Goal: Task Accomplishment & Management: Manage account settings

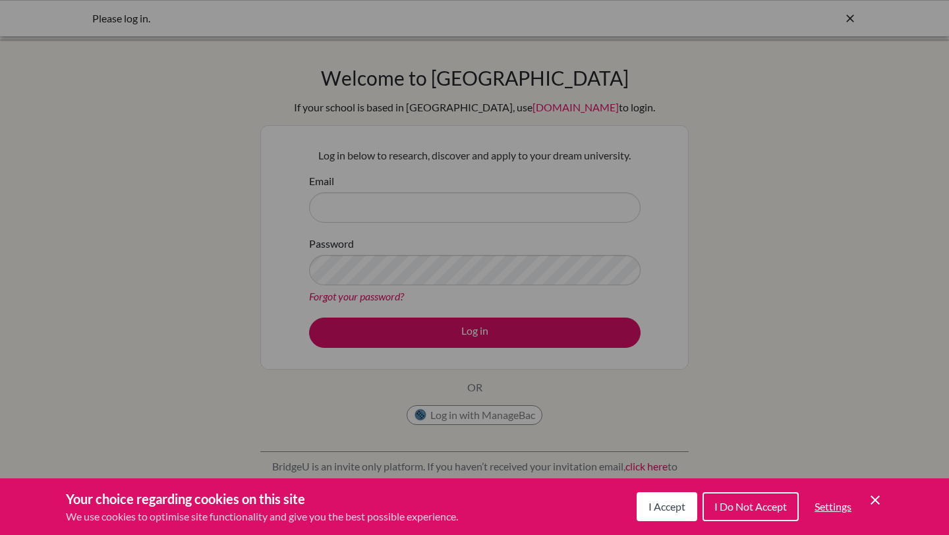
click at [663, 515] on button "I Accept" at bounding box center [667, 506] width 61 height 29
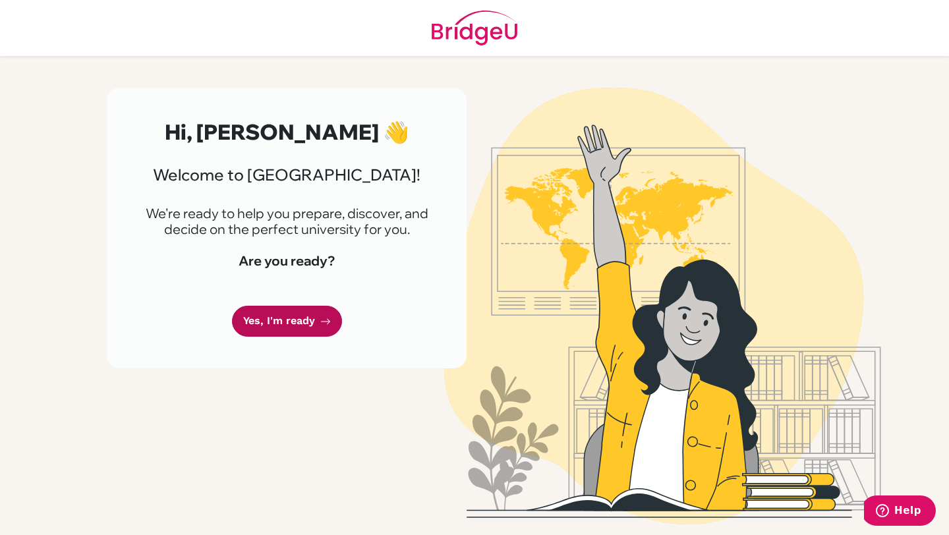
click at [287, 325] on link "Yes, I'm ready" at bounding box center [287, 321] width 110 height 31
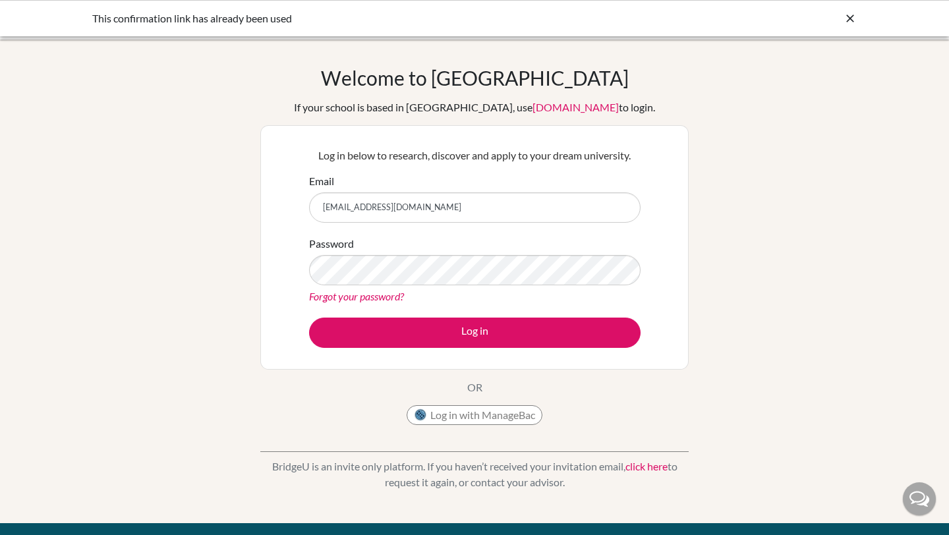
type input "[EMAIL_ADDRESS][DOMAIN_NAME]"
click at [309, 318] on button "Log in" at bounding box center [475, 333] width 332 height 30
